Goal: Information Seeking & Learning: Learn about a topic

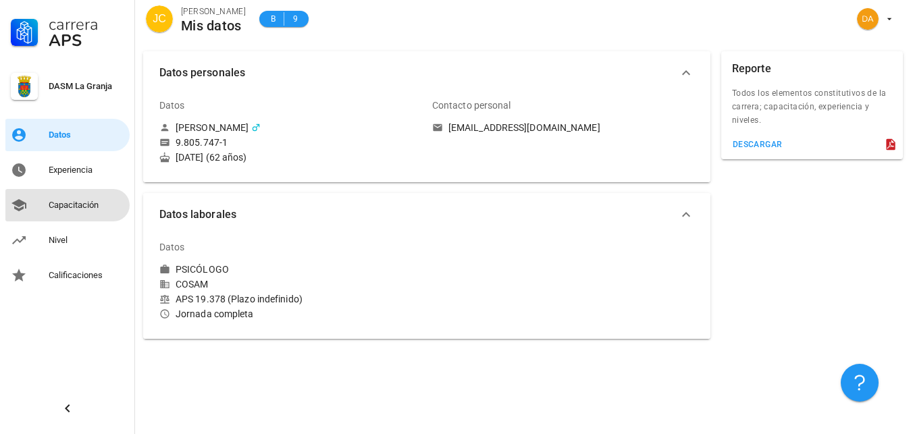
click at [75, 205] on div "Capacitación" at bounding box center [87, 205] width 76 height 11
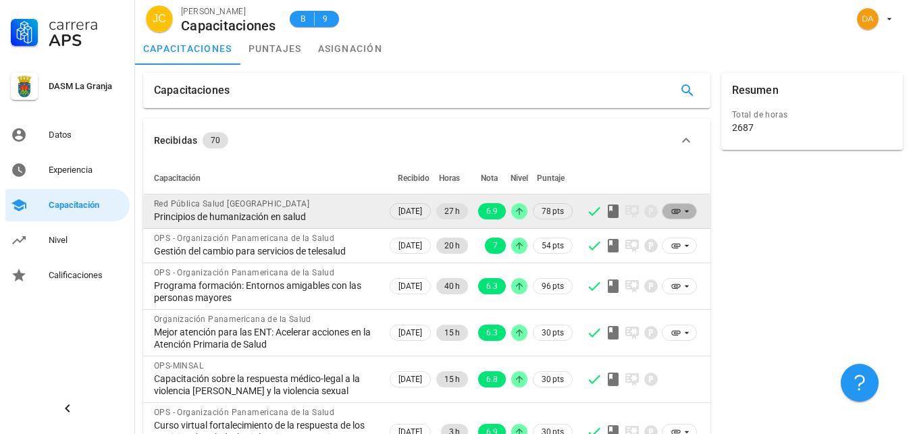
click at [689, 210] on icon at bounding box center [686, 211] width 11 height 11
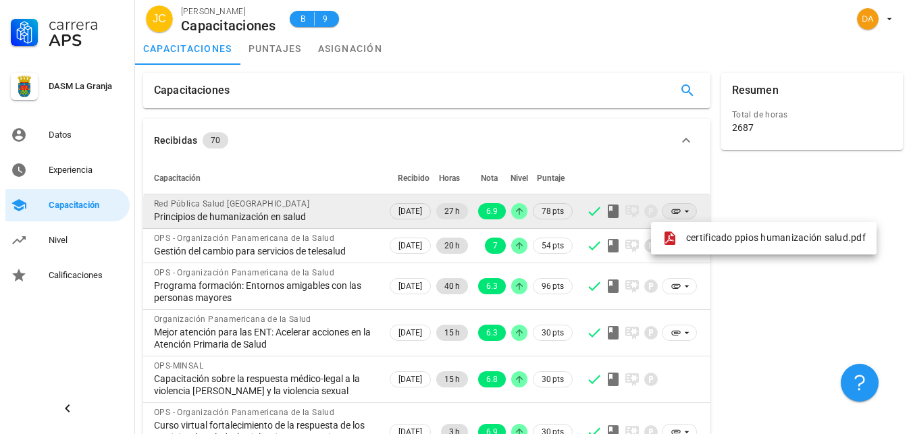
click at [689, 210] on icon at bounding box center [686, 211] width 11 height 11
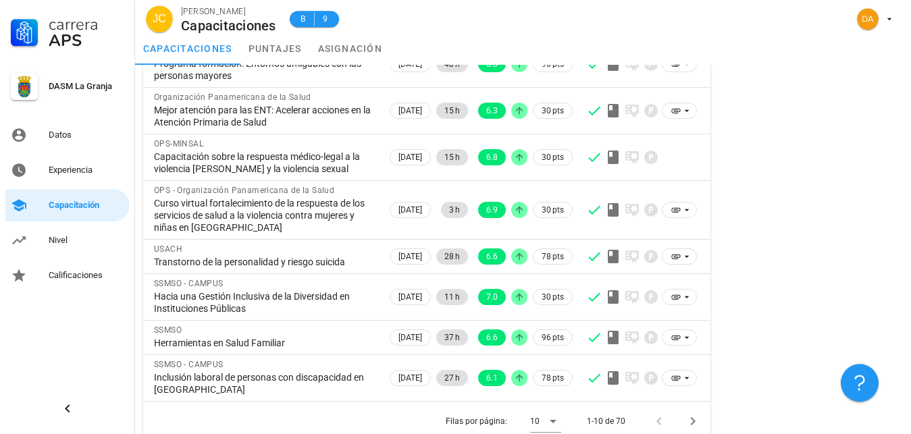
scroll to position [237, 0]
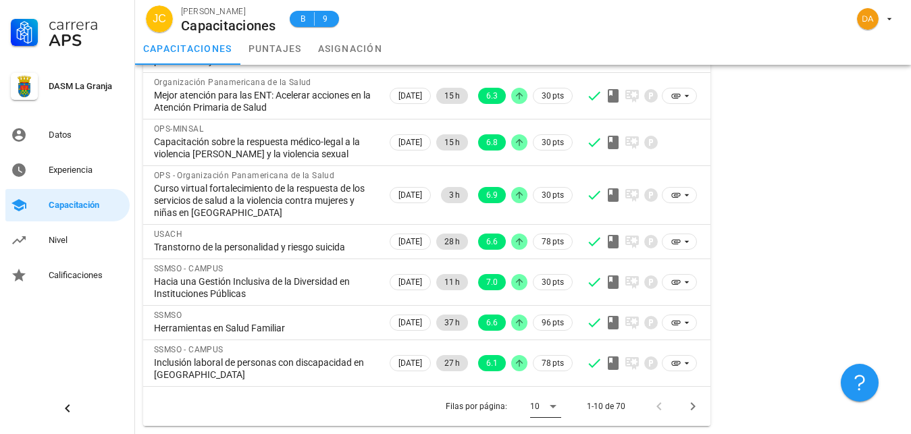
click at [554, 407] on icon at bounding box center [553, 406] width 7 height 3
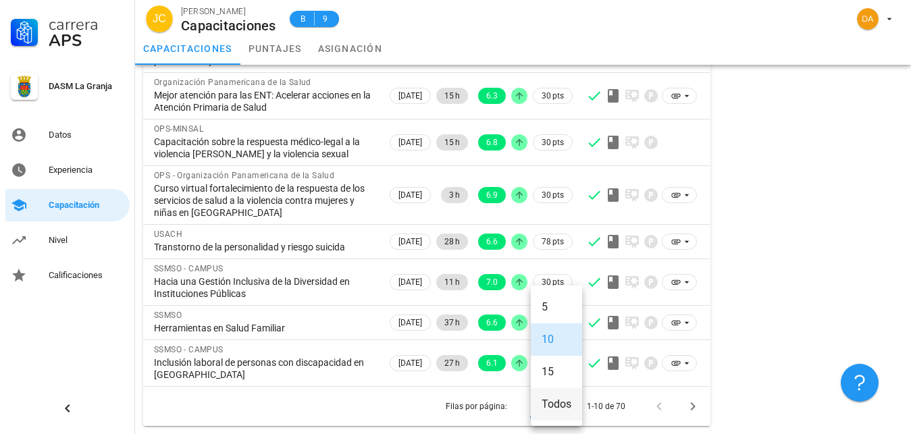
click at [552, 407] on div "Todos" at bounding box center [557, 404] width 30 height 13
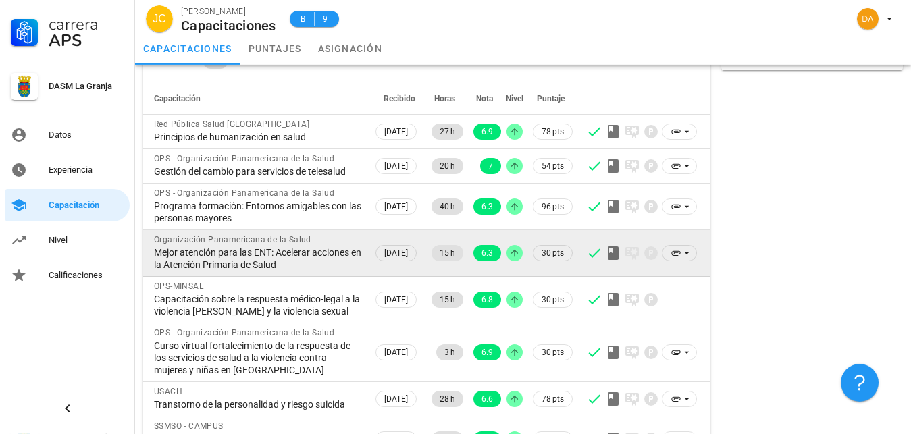
scroll to position [138, 0]
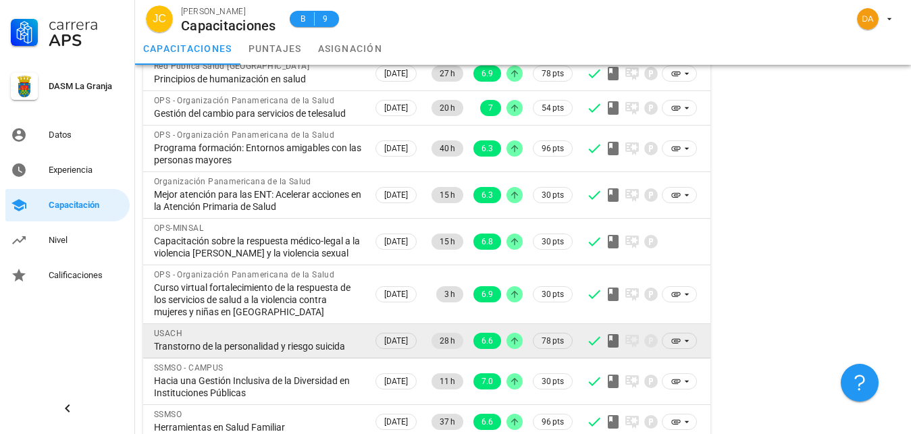
drag, startPoint x: 290, startPoint y: 373, endPoint x: 228, endPoint y: 377, distance: 61.5
click at [228, 352] on div "Transtorno de la personalidad y riesgo suicida" at bounding box center [258, 346] width 208 height 12
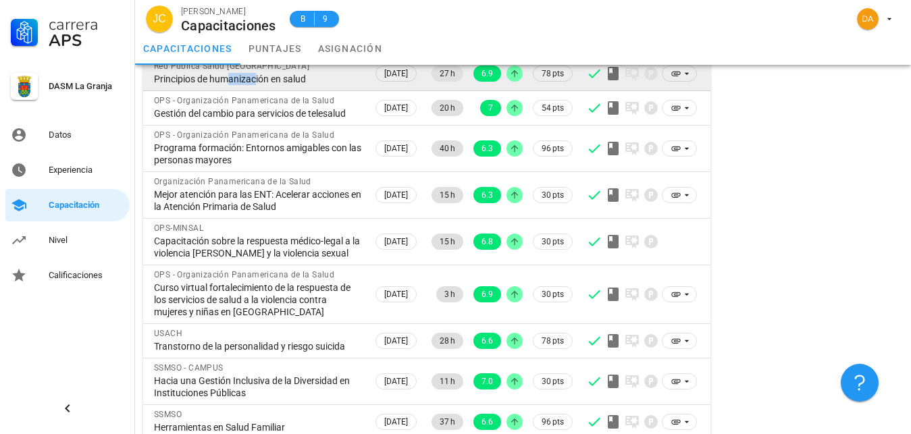
drag, startPoint x: 251, startPoint y: 73, endPoint x: 221, endPoint y: 77, distance: 29.3
click at [221, 77] on div "Principios de humanización en salud" at bounding box center [258, 79] width 208 height 12
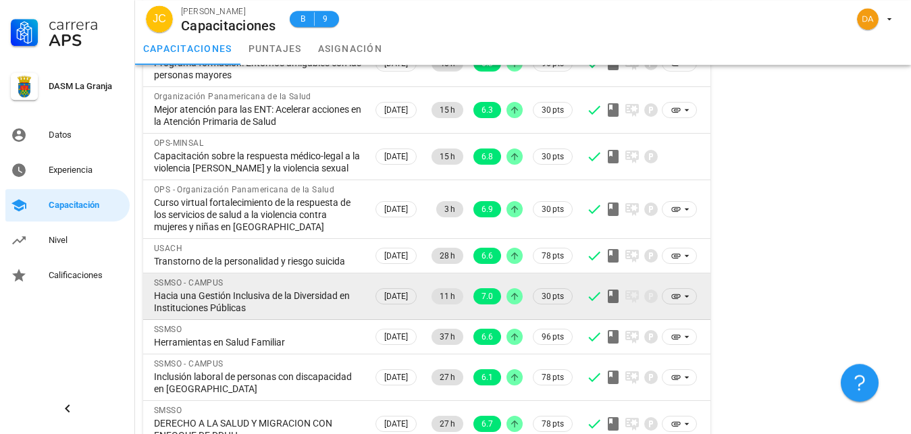
scroll to position [344, 0]
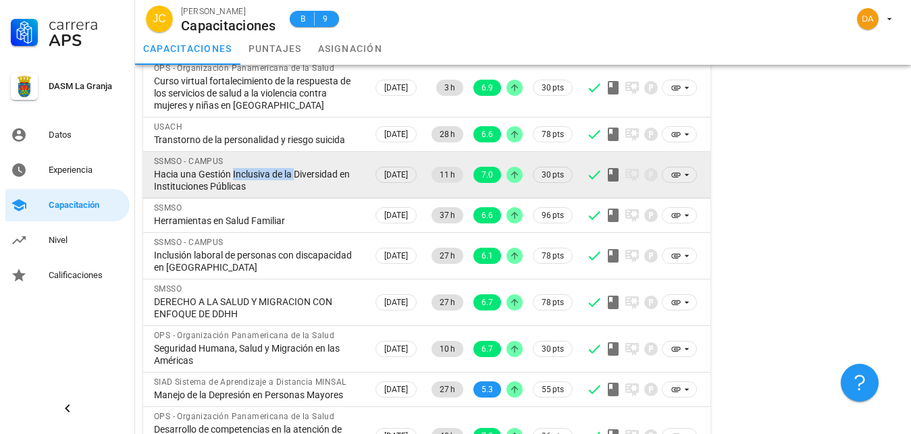
drag, startPoint x: 290, startPoint y: 211, endPoint x: 228, endPoint y: 214, distance: 62.2
click at [228, 192] on div "Hacia una Gestión Inclusiva de la Diversidad en Instituciones Públicas" at bounding box center [258, 180] width 208 height 24
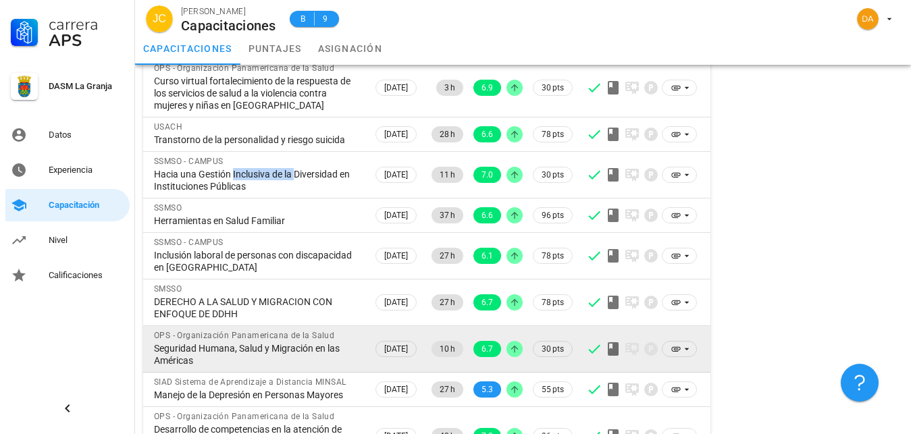
drag, startPoint x: 278, startPoint y: 380, endPoint x: 233, endPoint y: 396, distance: 48.1
click at [233, 367] on div "Seguridad Humana, Salud y Migración en las Américas" at bounding box center [258, 354] width 208 height 24
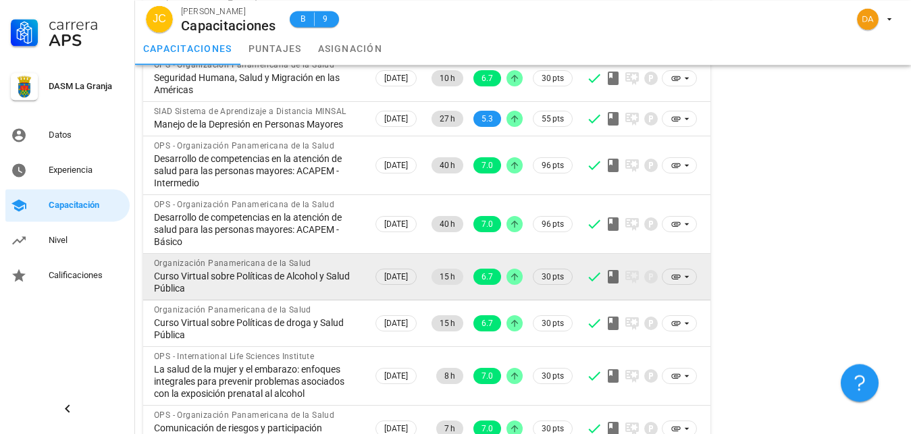
scroll to position [620, 0]
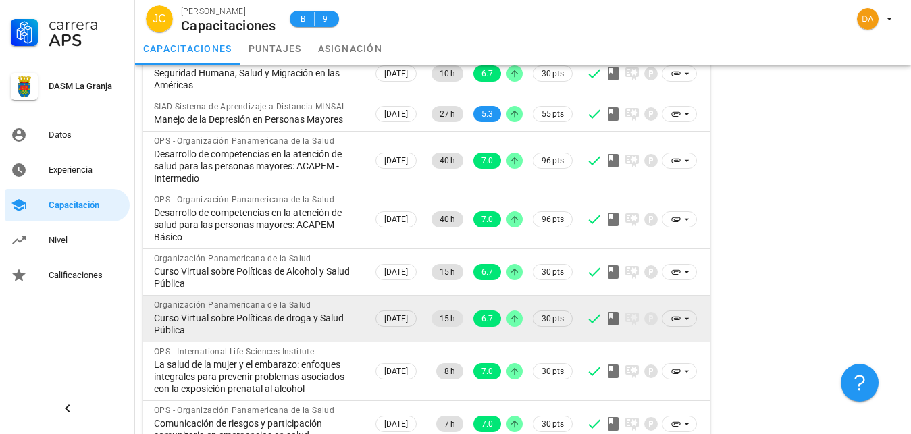
drag, startPoint x: 295, startPoint y: 377, endPoint x: 238, endPoint y: 394, distance: 59.0
click at [238, 336] on div "Curso Virtual sobre Políticas de droga y Salud Pública" at bounding box center [258, 324] width 208 height 24
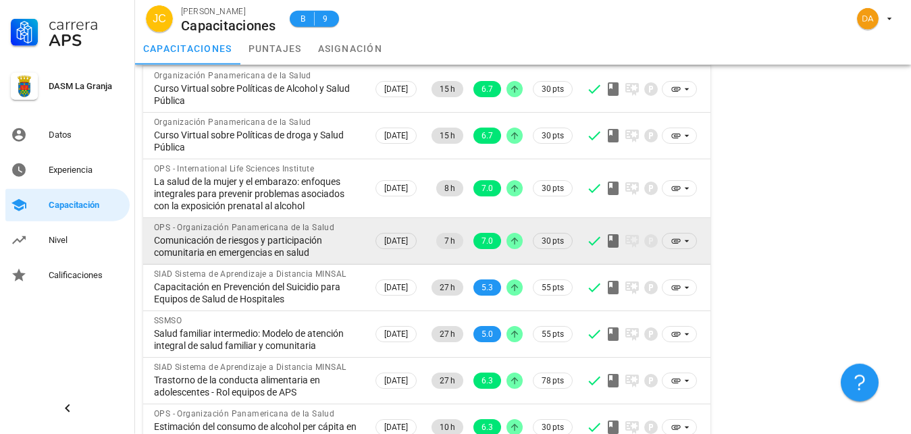
scroll to position [827, 0]
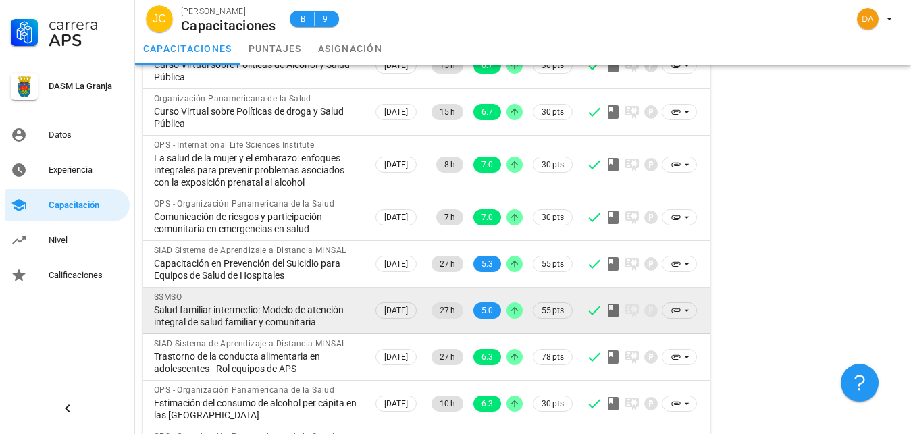
drag, startPoint x: 286, startPoint y: 412, endPoint x: 229, endPoint y: 420, distance: 57.3
click at [229, 328] on div "Salud familiar intermedio: Modelo de atención integral de salud familiar y comu…" at bounding box center [258, 316] width 208 height 24
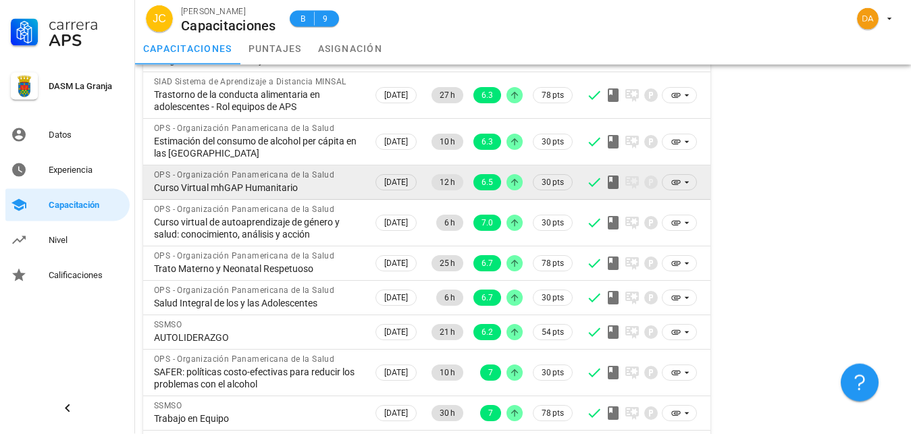
scroll to position [1171, 0]
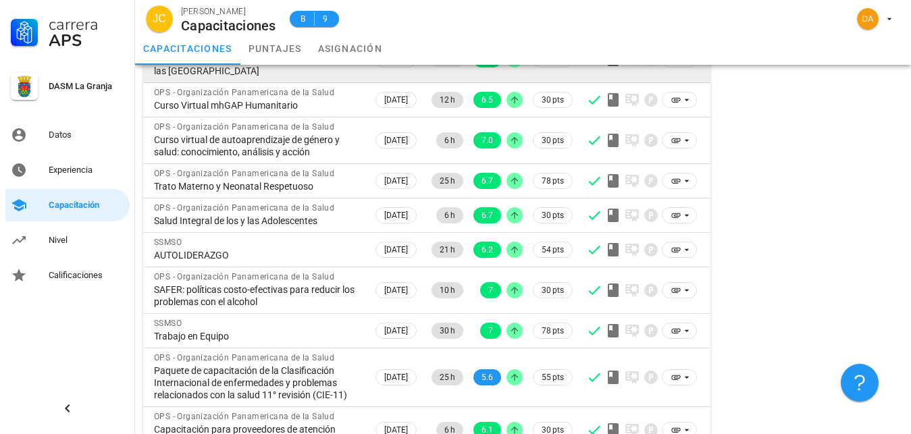
drag, startPoint x: 259, startPoint y: 172, endPoint x: 219, endPoint y: 174, distance: 39.2
click at [219, 77] on div "Estimación del consumo de alcohol per cápita en las [GEOGRAPHIC_DATA]" at bounding box center [258, 65] width 208 height 24
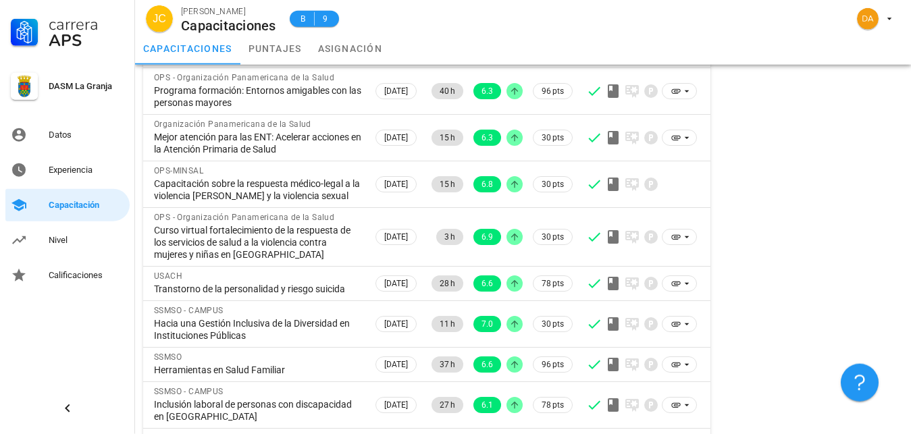
scroll to position [69, 0]
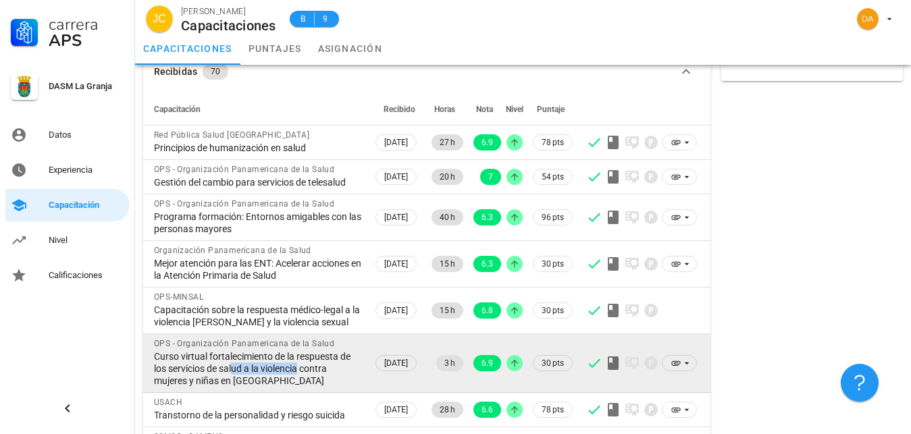
drag, startPoint x: 309, startPoint y: 388, endPoint x: 243, endPoint y: 397, distance: 66.2
click at [243, 387] on div "Curso virtual fortalecimiento de la respuesta de los servicios de salud a la vi…" at bounding box center [258, 368] width 208 height 36
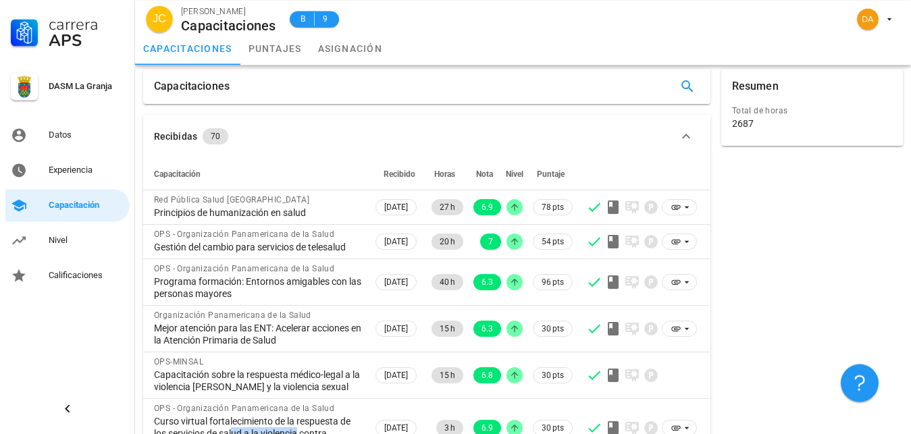
scroll to position [0, 0]
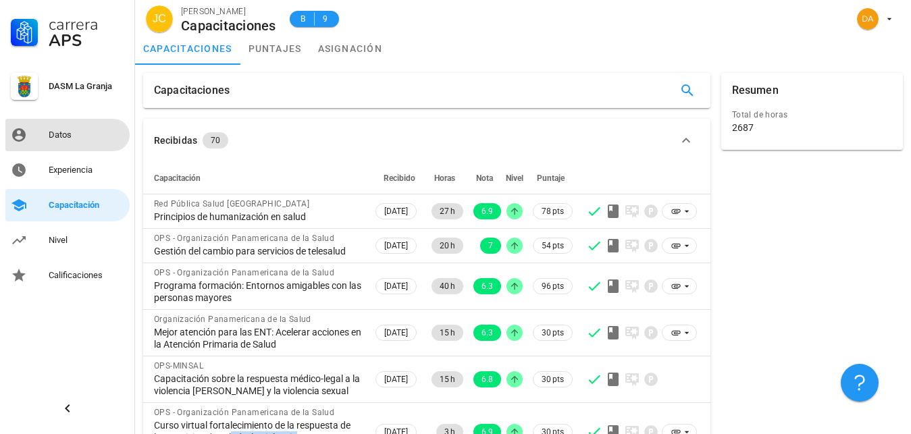
click at [61, 134] on div "Datos" at bounding box center [87, 135] width 76 height 11
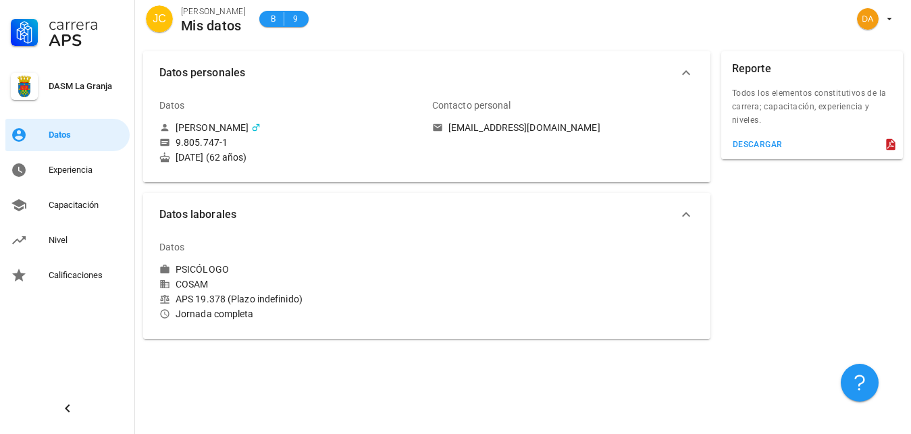
drag, startPoint x: 227, startPoint y: 300, endPoint x: 198, endPoint y: 294, distance: 29.7
click at [198, 294] on div "APS 19.378 (Plazo indefinido)" at bounding box center [290, 299] width 262 height 12
copy div "19.378"
click at [62, 138] on div "Datos" at bounding box center [87, 135] width 76 height 11
click at [78, 163] on div "Experiencia" at bounding box center [87, 170] width 76 height 22
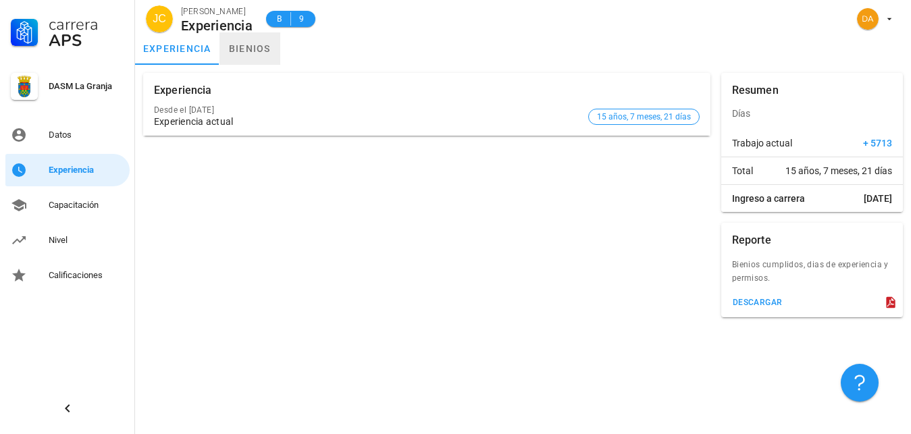
click at [261, 50] on link "bienios" at bounding box center [249, 48] width 61 height 32
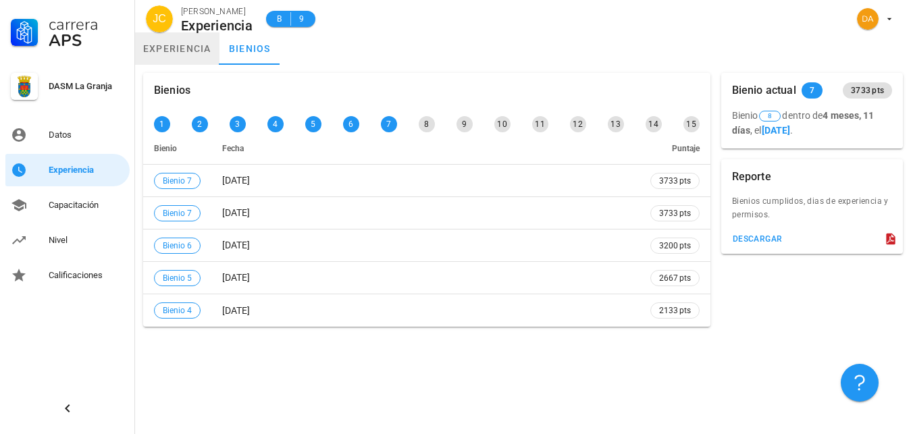
click at [166, 53] on link "experiencia" at bounding box center [177, 48] width 84 height 32
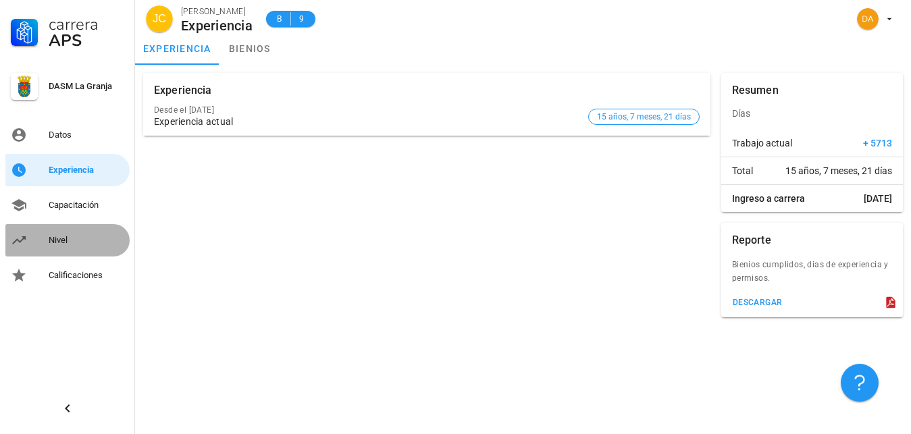
click at [57, 238] on div "Nivel" at bounding box center [87, 240] width 76 height 11
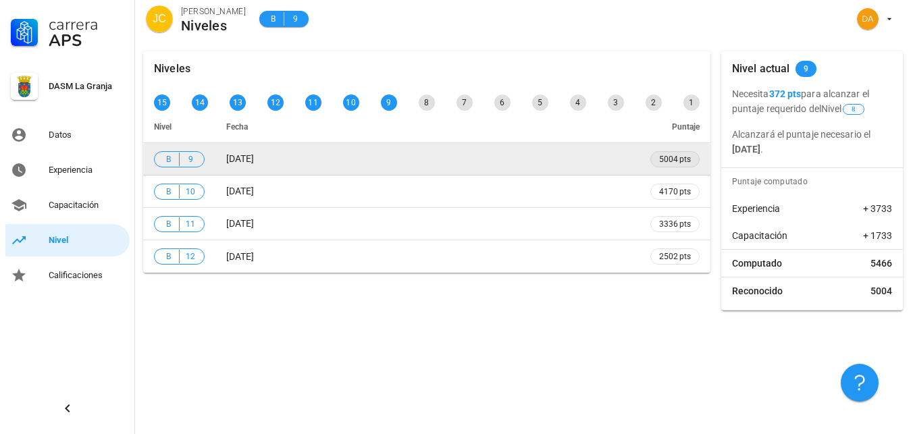
click at [664, 159] on span "5004 pts" at bounding box center [675, 160] width 32 height 14
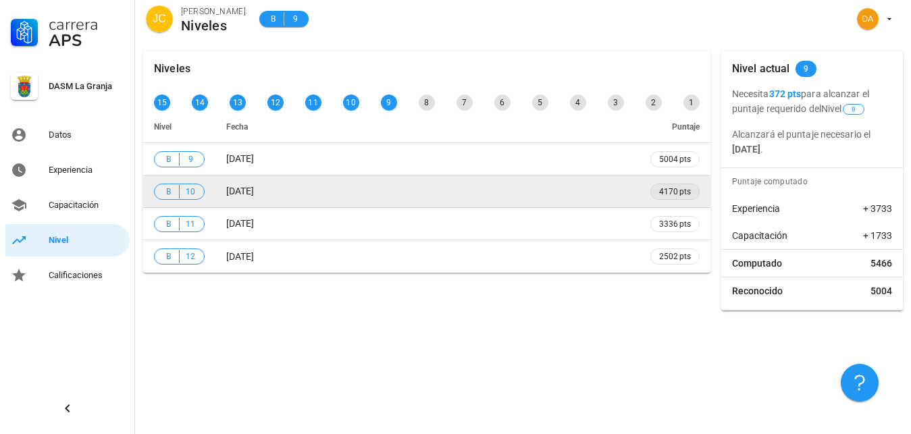
click at [674, 192] on span "4170 pts" at bounding box center [675, 192] width 32 height 14
click at [179, 190] on hr at bounding box center [179, 192] width 1 height 14
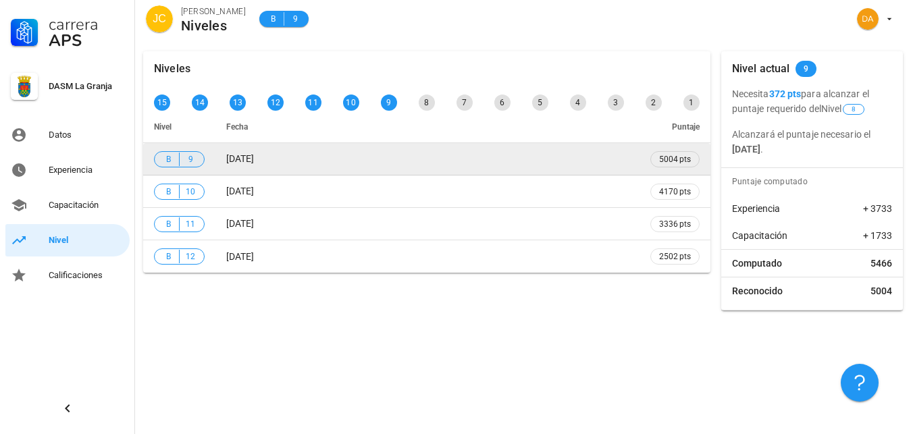
click at [185, 163] on span "9" at bounding box center [190, 160] width 11 height 14
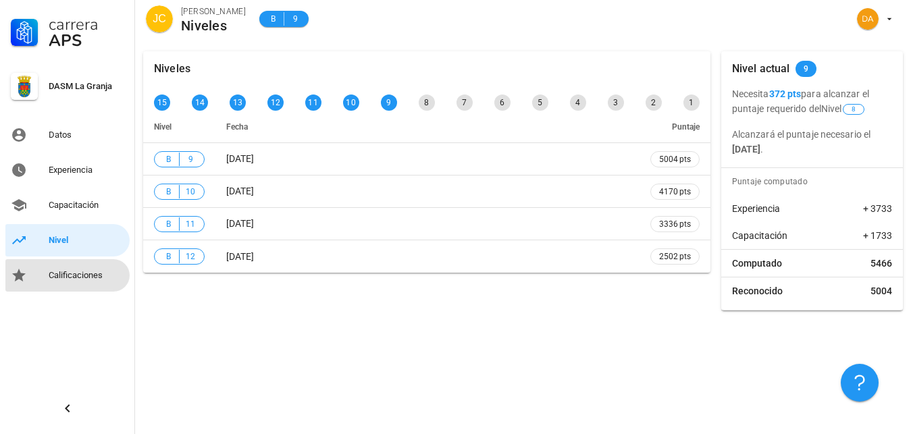
click at [95, 275] on div "Calificaciones" at bounding box center [87, 275] width 76 height 11
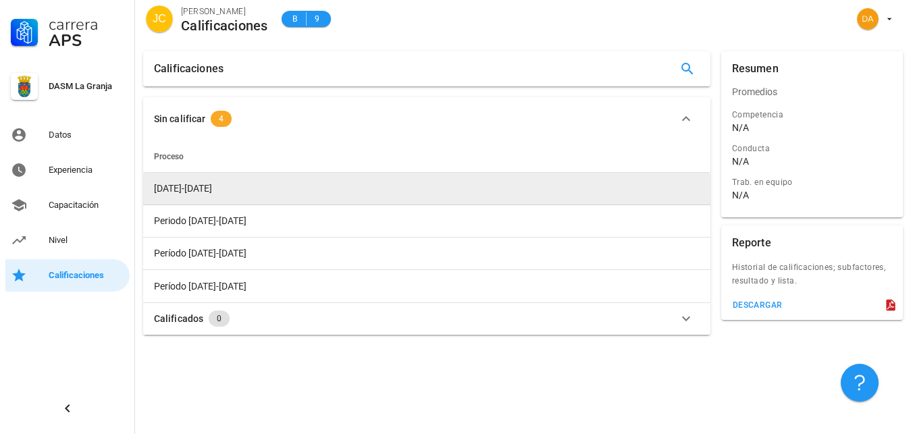
click at [192, 200] on td "[DATE]-[DATE]" at bounding box center [426, 189] width 567 height 32
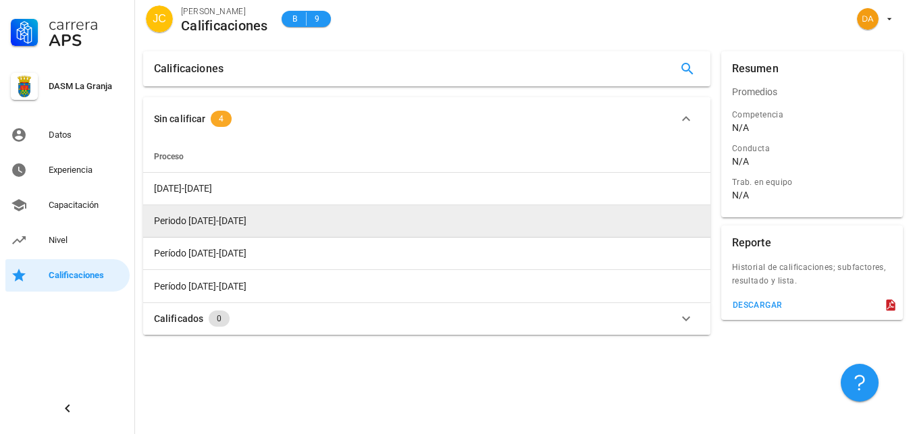
click at [194, 221] on span "Periodo [DATE]-[DATE]" at bounding box center [200, 220] width 93 height 11
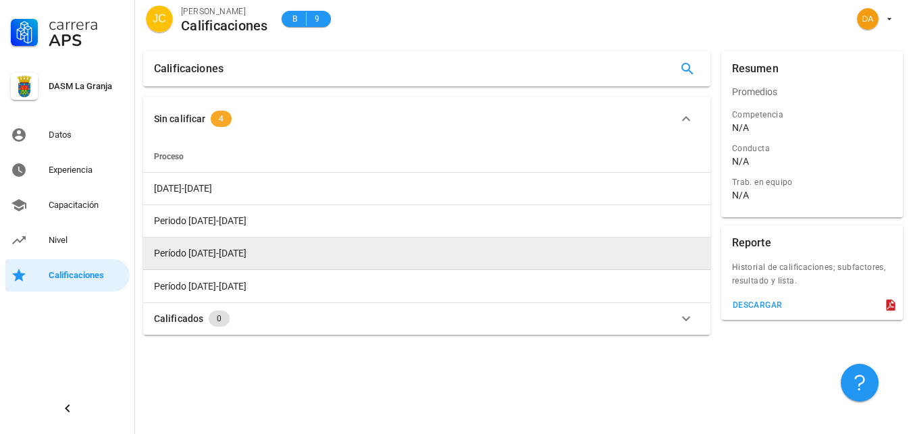
click at [198, 251] on span "Período [DATE]-[DATE]" at bounding box center [200, 253] width 93 height 11
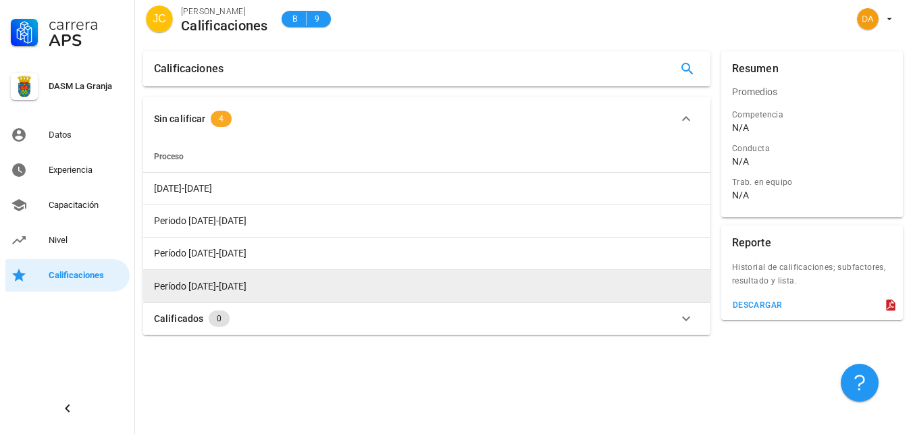
click at [202, 287] on span "Período [DATE]-[DATE]" at bounding box center [200, 286] width 93 height 11
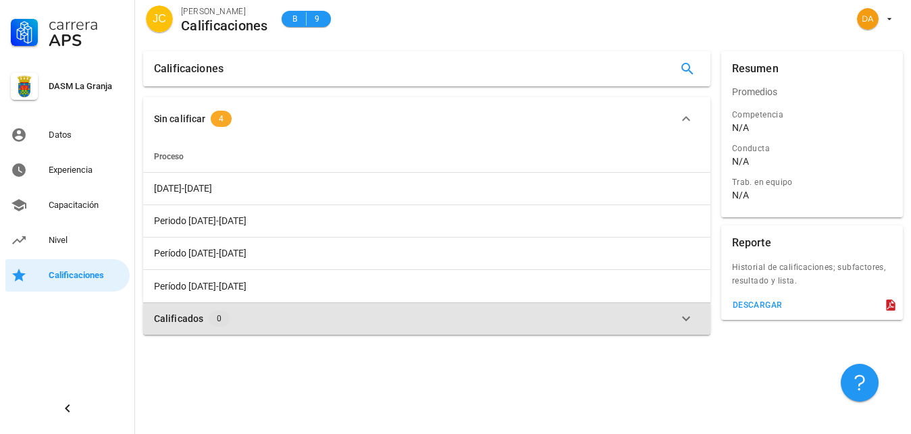
click at [190, 321] on div "Calificados" at bounding box center [178, 318] width 49 height 15
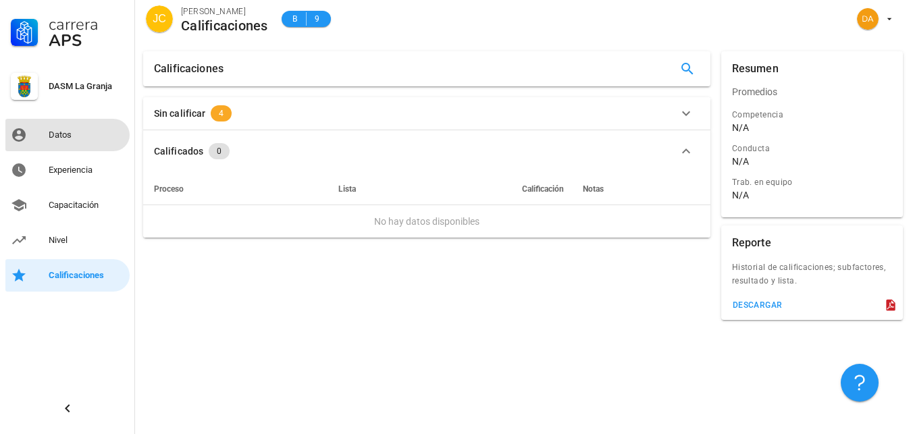
click at [55, 128] on div "Datos" at bounding box center [87, 135] width 76 height 22
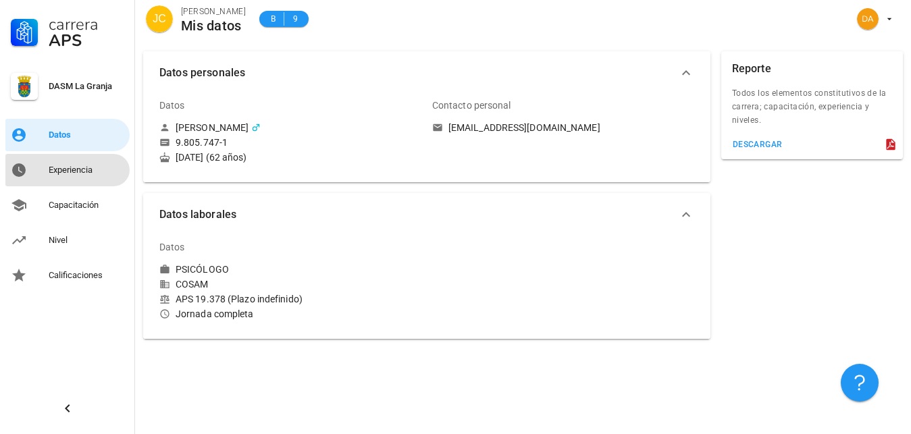
click at [69, 174] on div "Experiencia" at bounding box center [87, 170] width 76 height 11
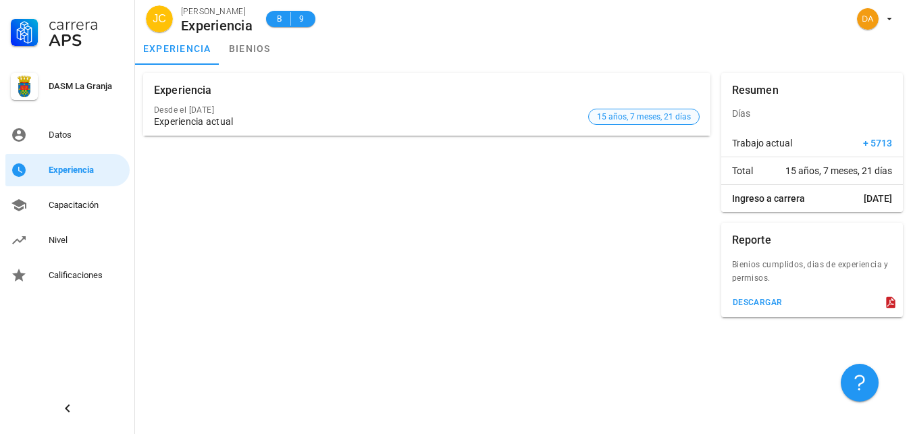
click at [644, 115] on span "15 años, 7 meses, 21 días" at bounding box center [644, 116] width 94 height 15
click at [78, 208] on div "Capacitación" at bounding box center [87, 205] width 76 height 11
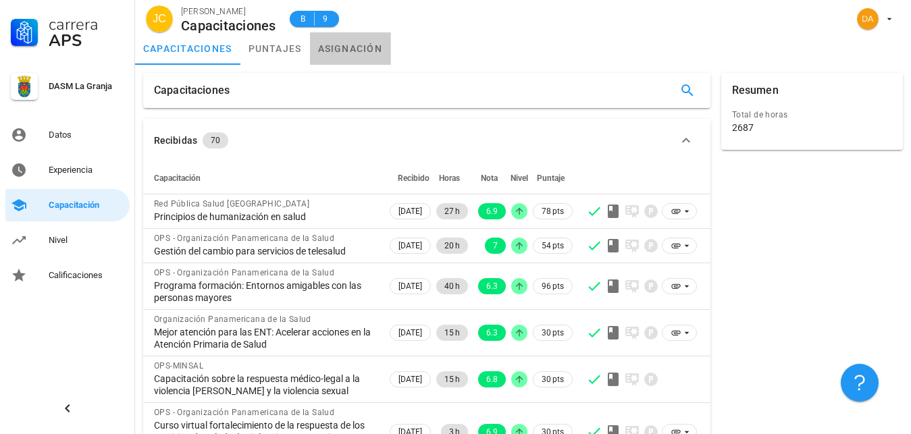
click at [346, 45] on link "asignación" at bounding box center [350, 48] width 81 height 32
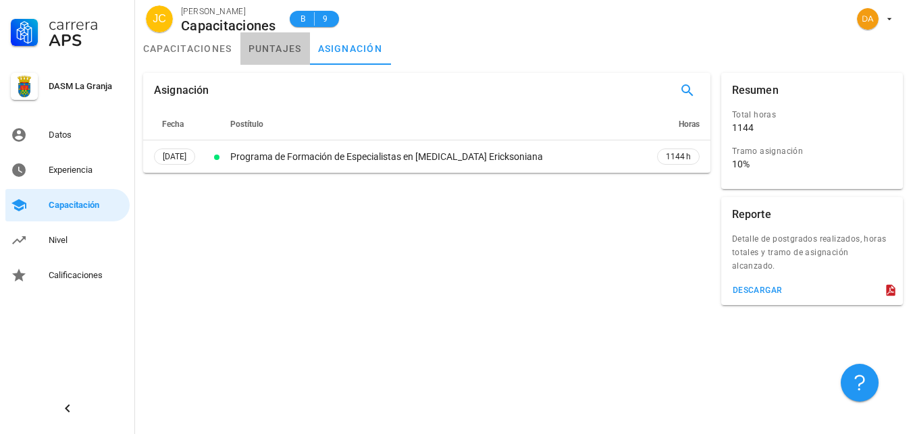
click at [259, 53] on link "puntajes" at bounding box center [275, 48] width 70 height 32
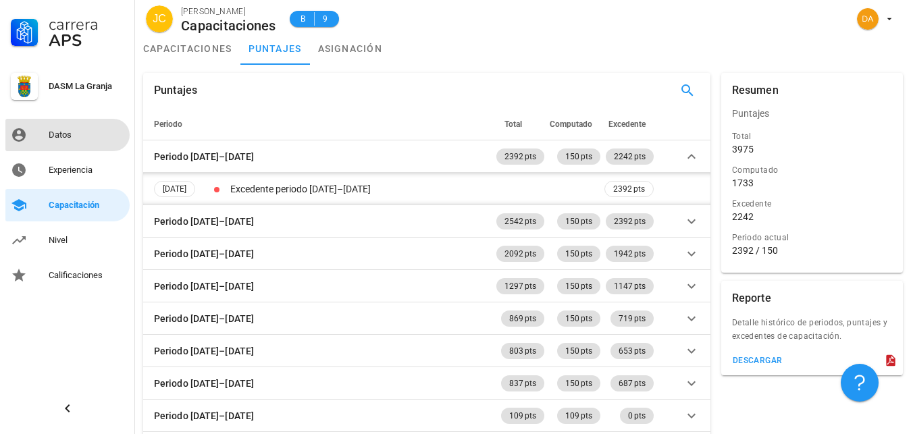
click at [64, 140] on div "Datos" at bounding box center [87, 135] width 76 height 22
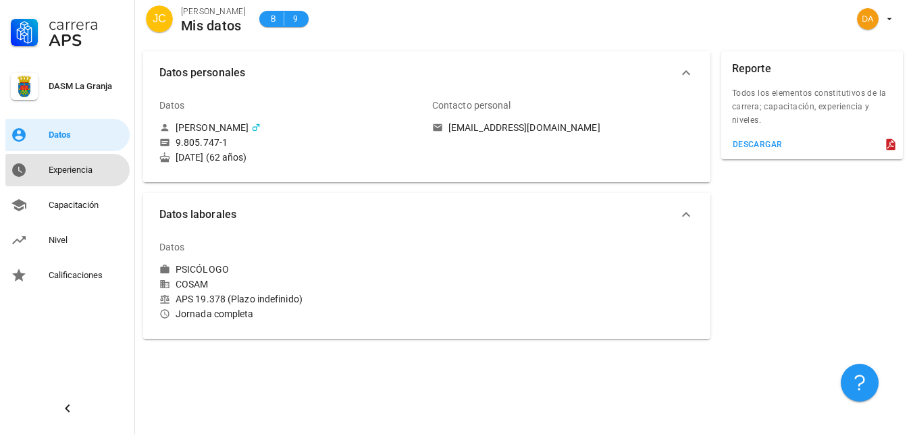
click at [76, 176] on div "Experiencia" at bounding box center [87, 170] width 76 height 22
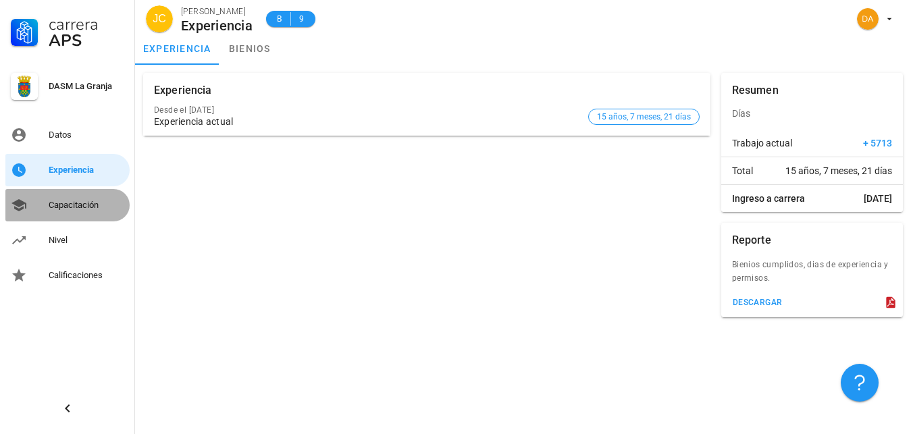
click at [81, 205] on div "Capacitación" at bounding box center [87, 205] width 76 height 11
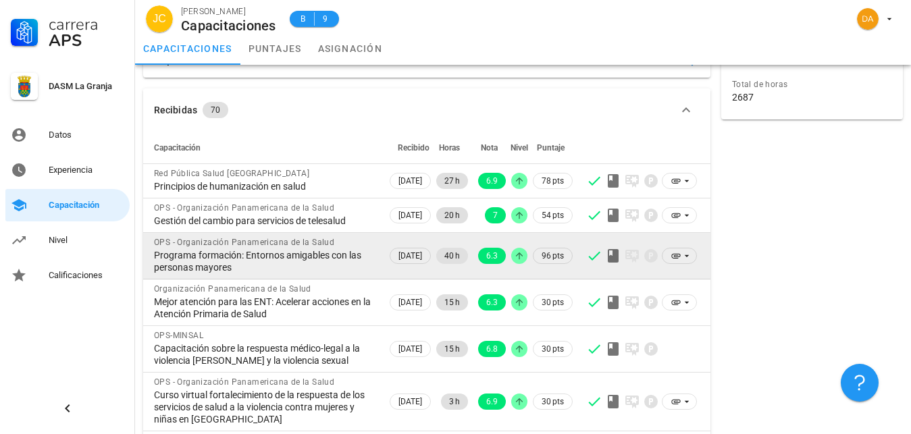
scroll to position [99, 0]
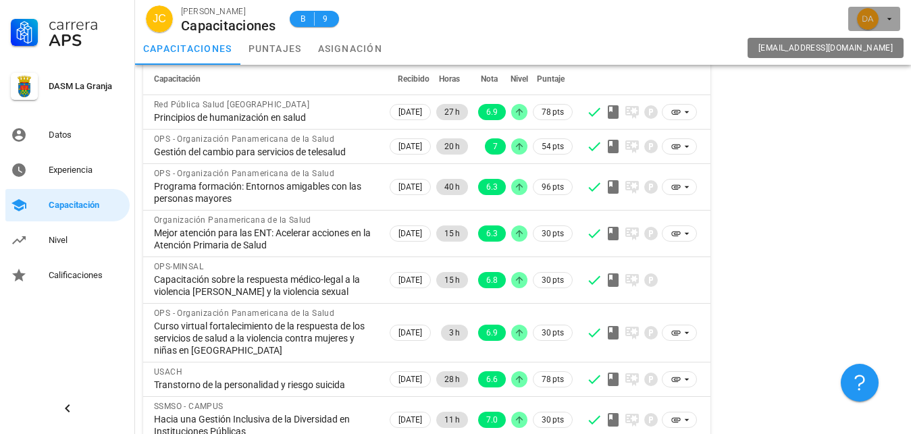
click at [888, 19] on icon "button" at bounding box center [889, 19] width 5 height 2
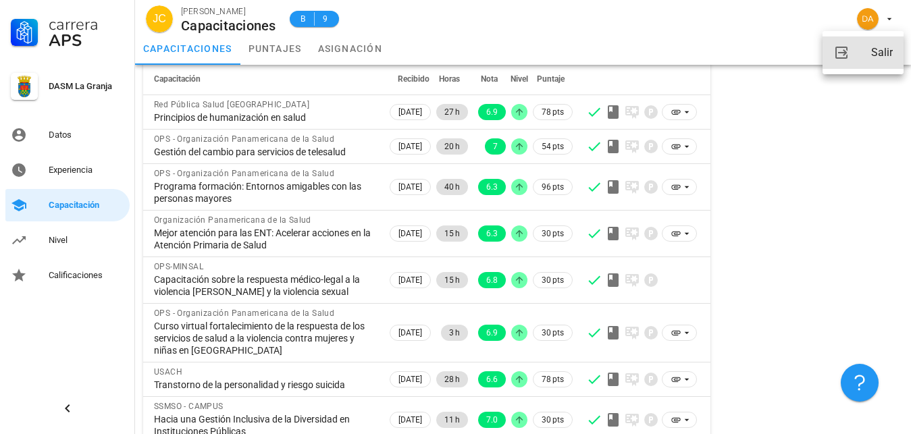
click at [884, 52] on div "Salir" at bounding box center [882, 52] width 22 height 27
